Goal: Transaction & Acquisition: Purchase product/service

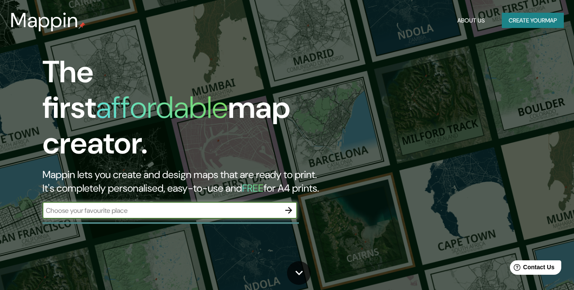
click at [176, 206] on input "text" at bounding box center [161, 211] width 238 height 10
paste input "экспо-центр FRANMER"
type input "экспо-центр FRANMER"
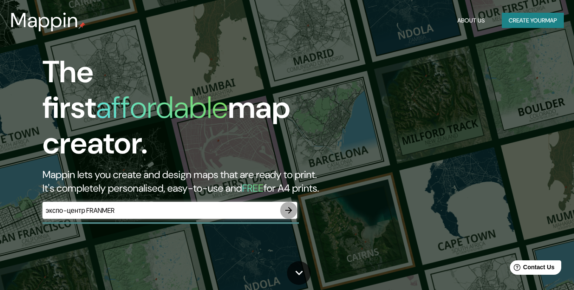
click at [284, 205] on icon "button" at bounding box center [289, 210] width 10 height 10
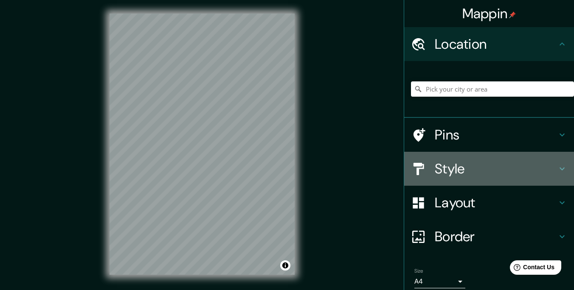
click at [450, 173] on h4 "Style" at bounding box center [496, 168] width 122 height 17
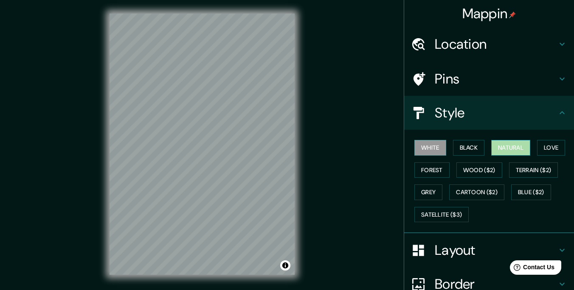
click at [505, 150] on button "Natural" at bounding box center [510, 148] width 39 height 16
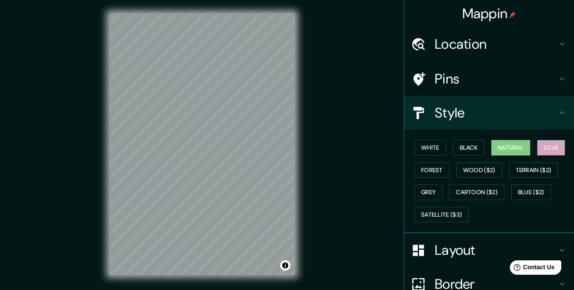
click at [560, 149] on button "Love" at bounding box center [551, 148] width 28 height 16
click at [486, 168] on button "Wood ($2)" at bounding box center [479, 171] width 46 height 16
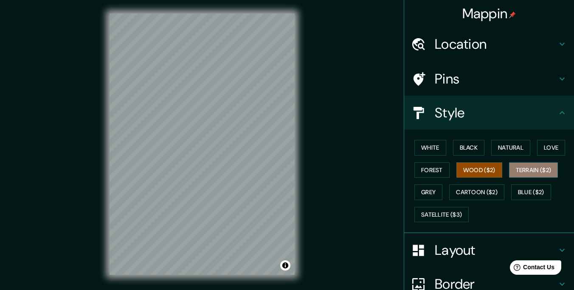
click at [524, 169] on button "Terrain ($2)" at bounding box center [533, 171] width 49 height 16
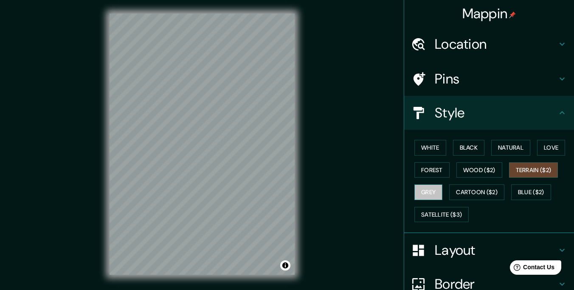
click at [439, 191] on button "Grey" at bounding box center [428, 193] width 28 height 16
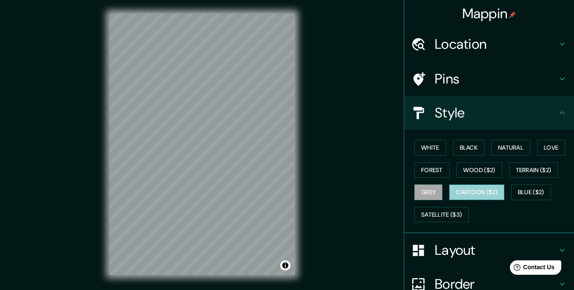
click at [471, 193] on button "Cartoon ($2)" at bounding box center [476, 193] width 55 height 16
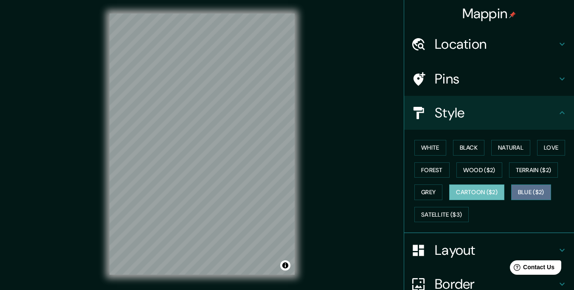
click at [534, 191] on button "Blue ($2)" at bounding box center [531, 193] width 40 height 16
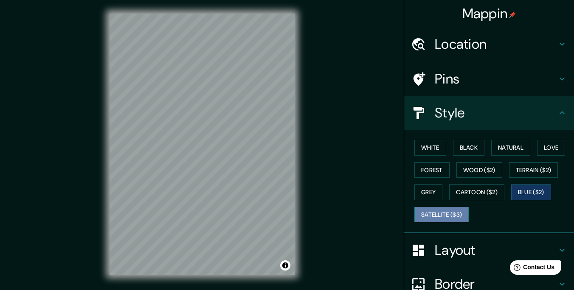
click at [453, 214] on button "Satellite ($3)" at bounding box center [441, 215] width 54 height 16
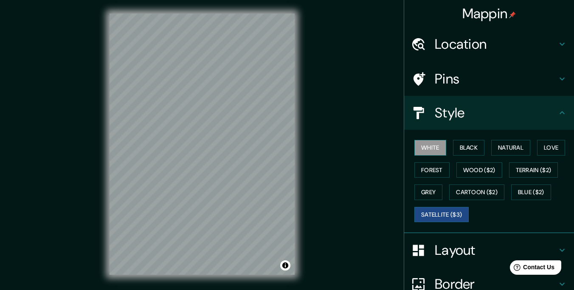
click at [428, 151] on button "White" at bounding box center [430, 148] width 32 height 16
click at [445, 217] on button "Satellite ($3)" at bounding box center [441, 215] width 54 height 16
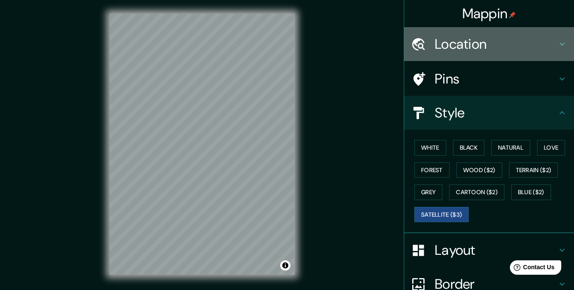
click at [464, 42] on h4 "Location" at bounding box center [496, 44] width 122 height 17
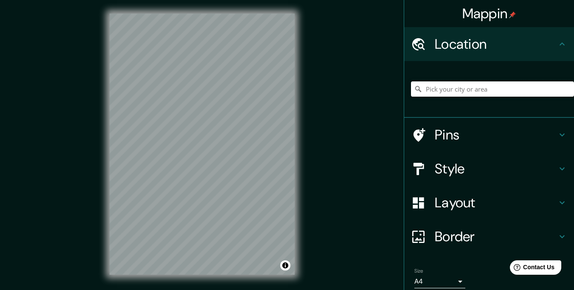
click at [451, 87] on input "Pick your city or area" at bounding box center [492, 89] width 163 height 15
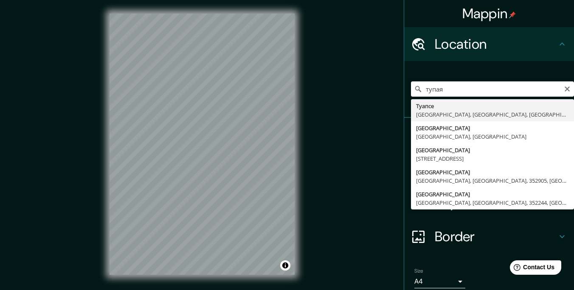
drag, startPoint x: 453, startPoint y: 100, endPoint x: 456, endPoint y: 110, distance: 10.2
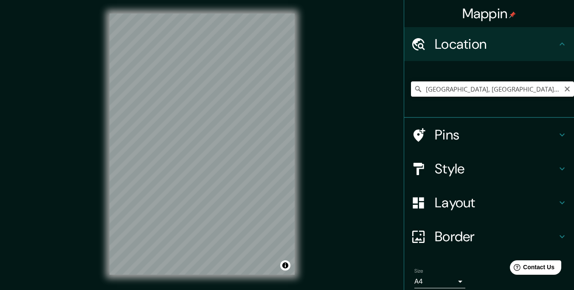
click at [455, 88] on input "[GEOGRAPHIC_DATA], [GEOGRAPHIC_DATA], [GEOGRAPHIC_DATA], [GEOGRAPHIC_DATA]" at bounding box center [492, 89] width 163 height 15
drag, startPoint x: 450, startPoint y: 89, endPoint x: 574, endPoint y: 94, distance: 123.6
click at [574, 94] on input "[GEOGRAPHIC_DATA], [GEOGRAPHIC_DATA], [GEOGRAPHIC_DATA], [GEOGRAPHIC_DATA]" at bounding box center [492, 89] width 163 height 15
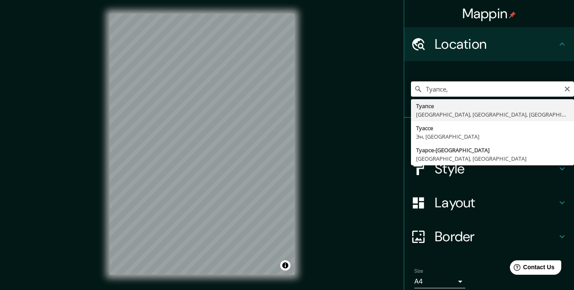
type input "[GEOGRAPHIC_DATA], [GEOGRAPHIC_DATA], [GEOGRAPHIC_DATA], [GEOGRAPHIC_DATA]"
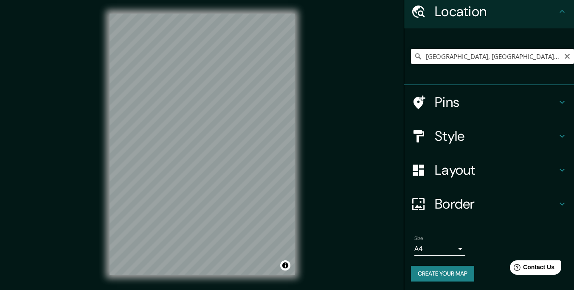
scroll to position [32, 0]
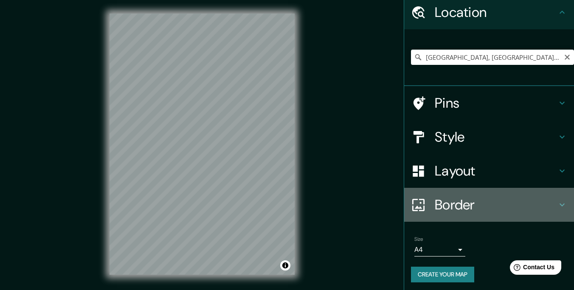
click at [454, 206] on h4 "Border" at bounding box center [496, 205] width 122 height 17
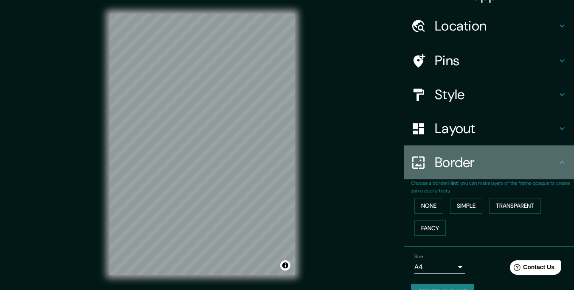
click at [460, 159] on h4 "Border" at bounding box center [496, 162] width 122 height 17
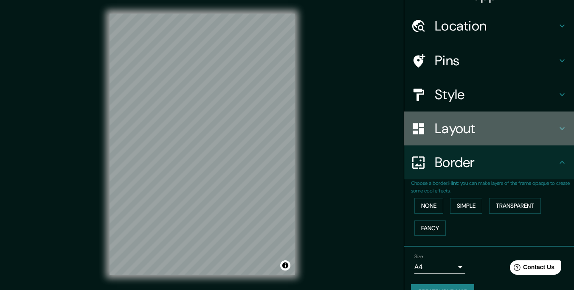
click at [456, 122] on h4 "Layout" at bounding box center [496, 128] width 122 height 17
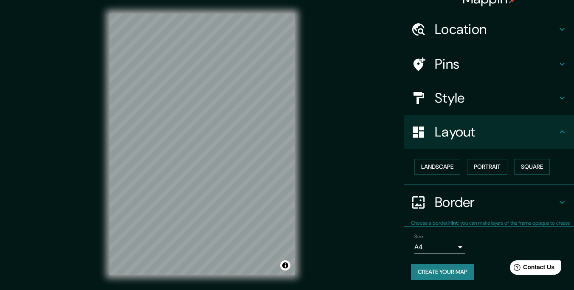
scroll to position [12, 0]
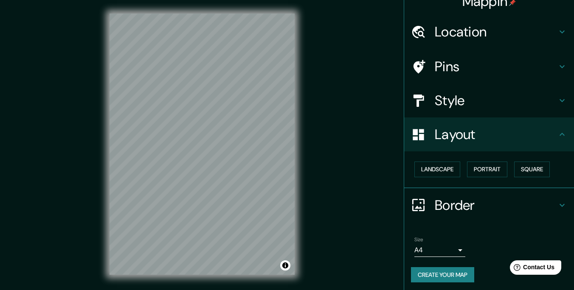
click at [456, 122] on div "Layout" at bounding box center [489, 135] width 170 height 34
click at [484, 168] on button "Portrait" at bounding box center [487, 170] width 40 height 16
click at [458, 275] on button "Create your map" at bounding box center [442, 275] width 63 height 16
